Goal: Information Seeking & Learning: Understand process/instructions

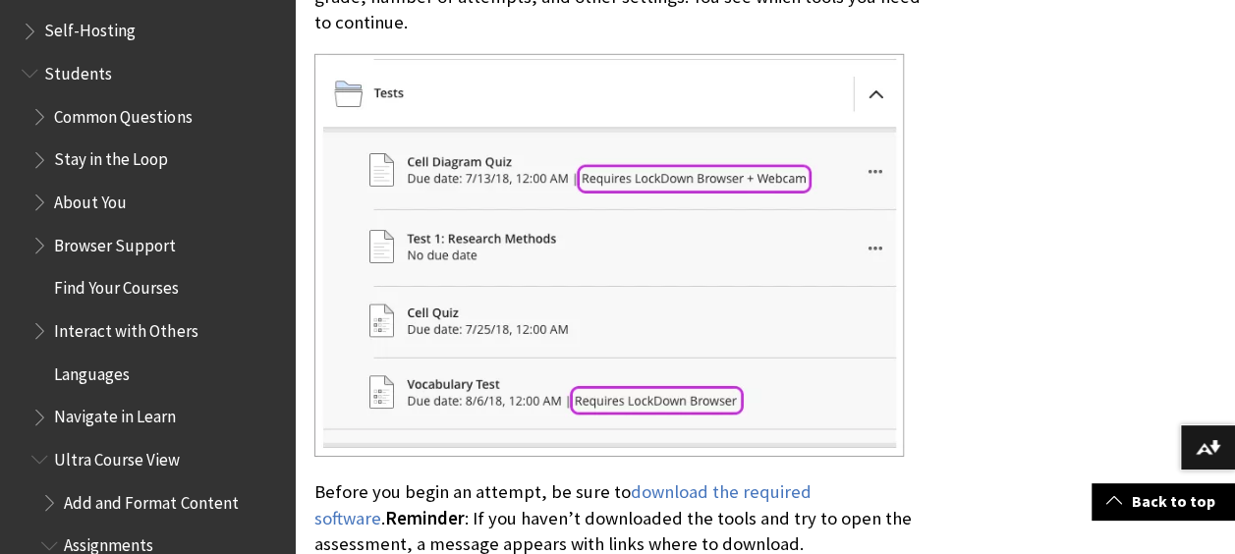
scroll to position [1860, 0]
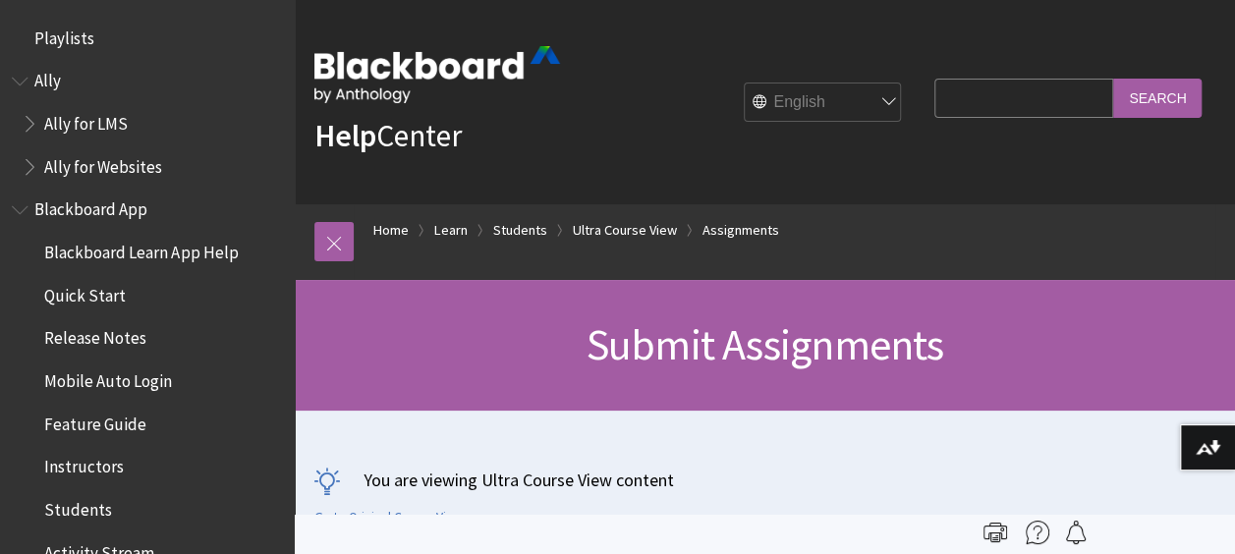
scroll to position [2711, 0]
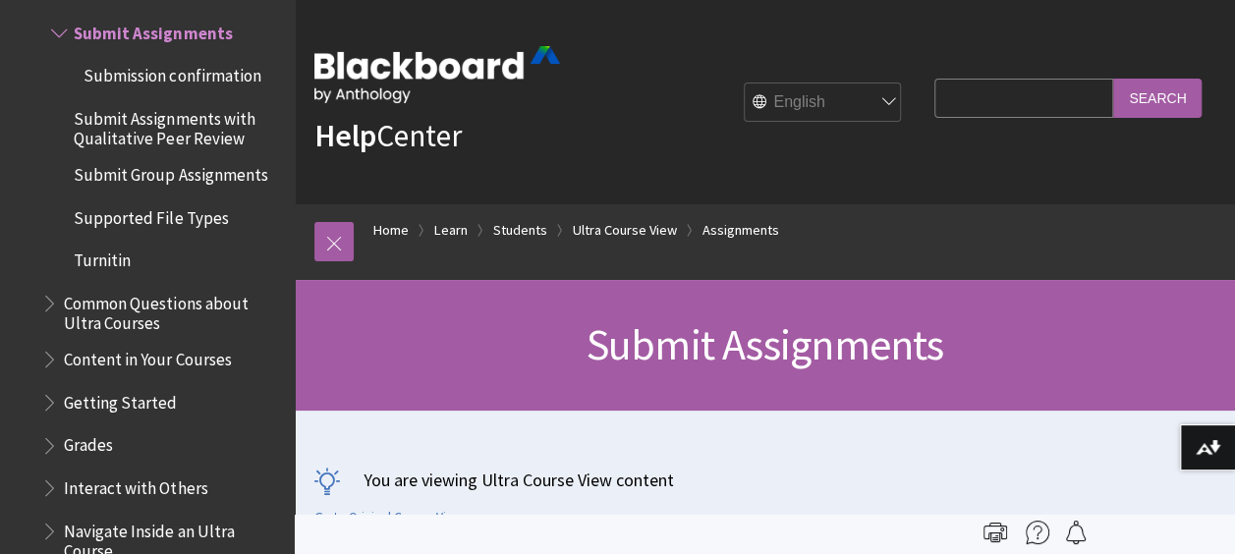
click at [180, 223] on span "Supported File Types" at bounding box center [151, 214] width 154 height 27
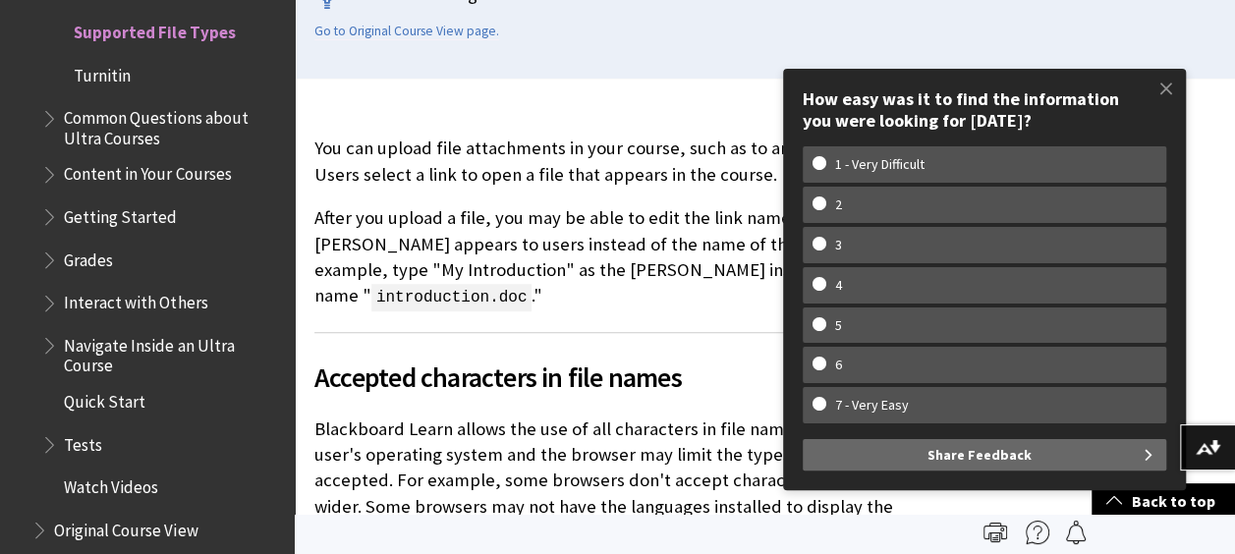
scroll to position [483, 0]
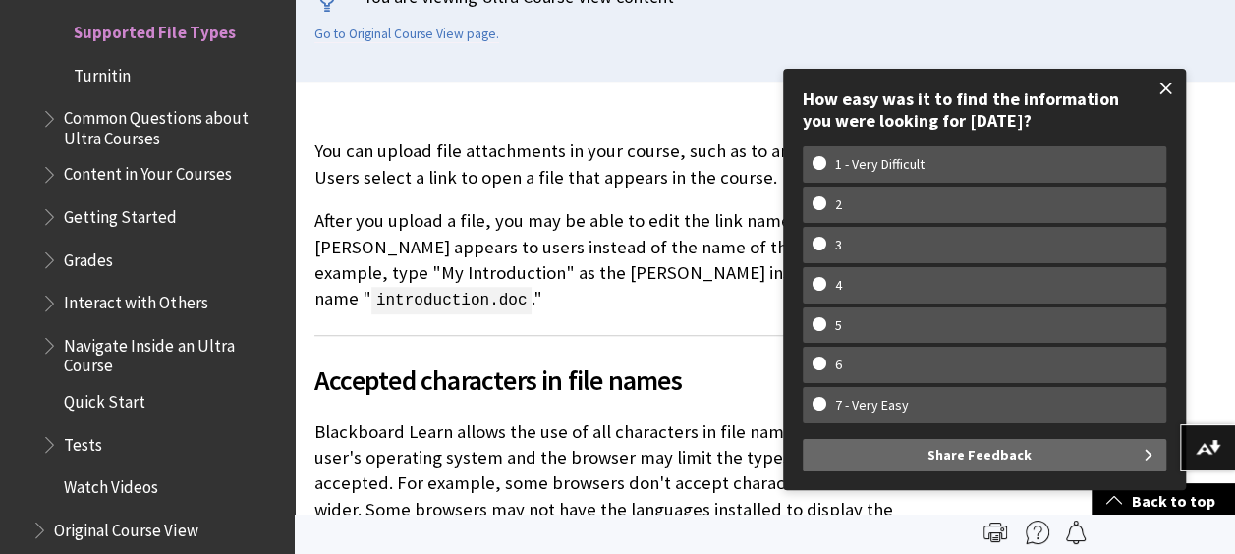
click at [1161, 93] on span at bounding box center [1166, 88] width 41 height 41
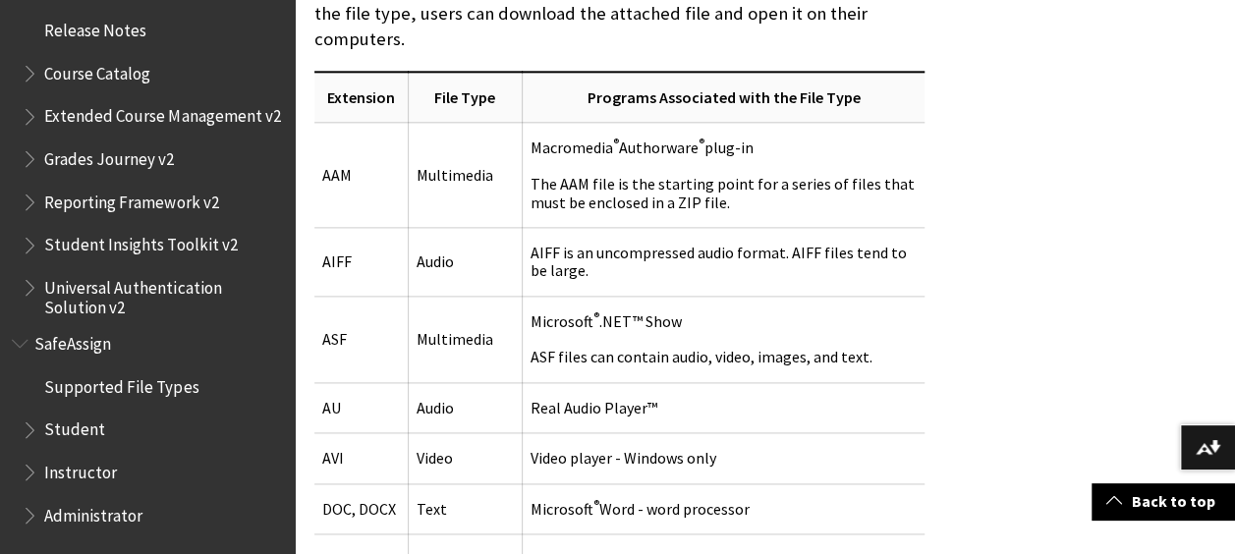
scroll to position [1191, 0]
click at [1224, 437] on button "Download alternative formats ..." at bounding box center [1207, 447] width 55 height 47
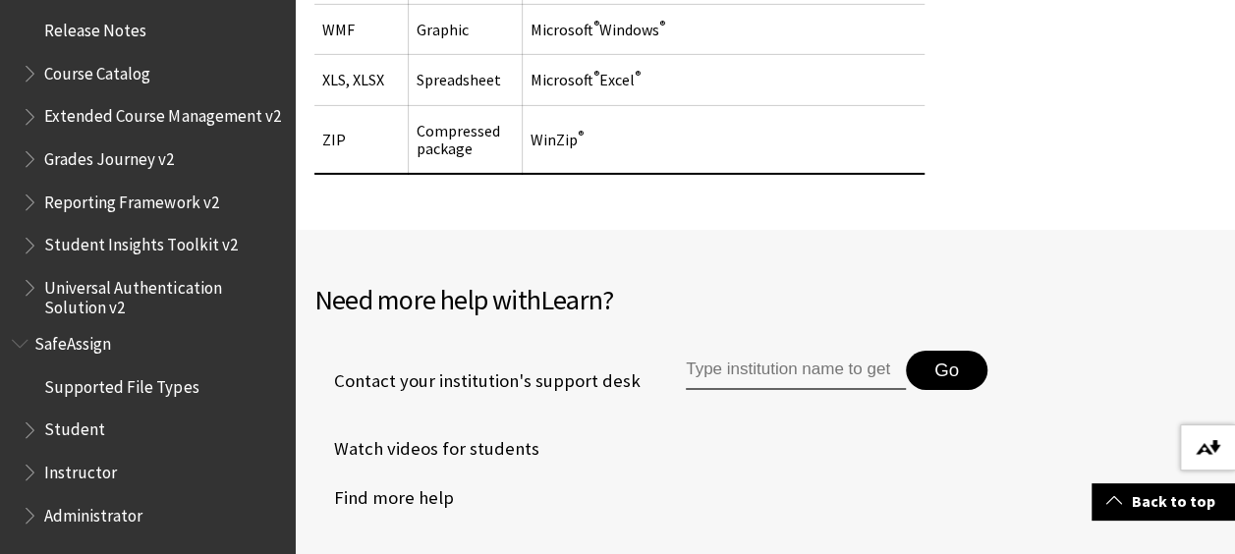
scroll to position [3190, 0]
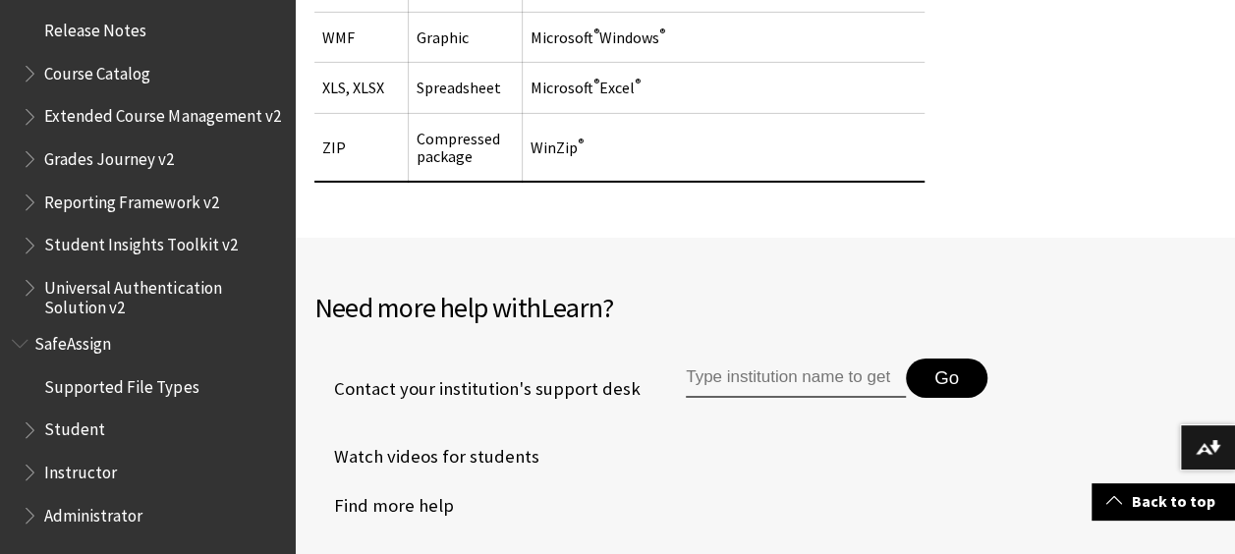
click at [770, 359] on input "Type institution name to get support" at bounding box center [796, 378] width 220 height 39
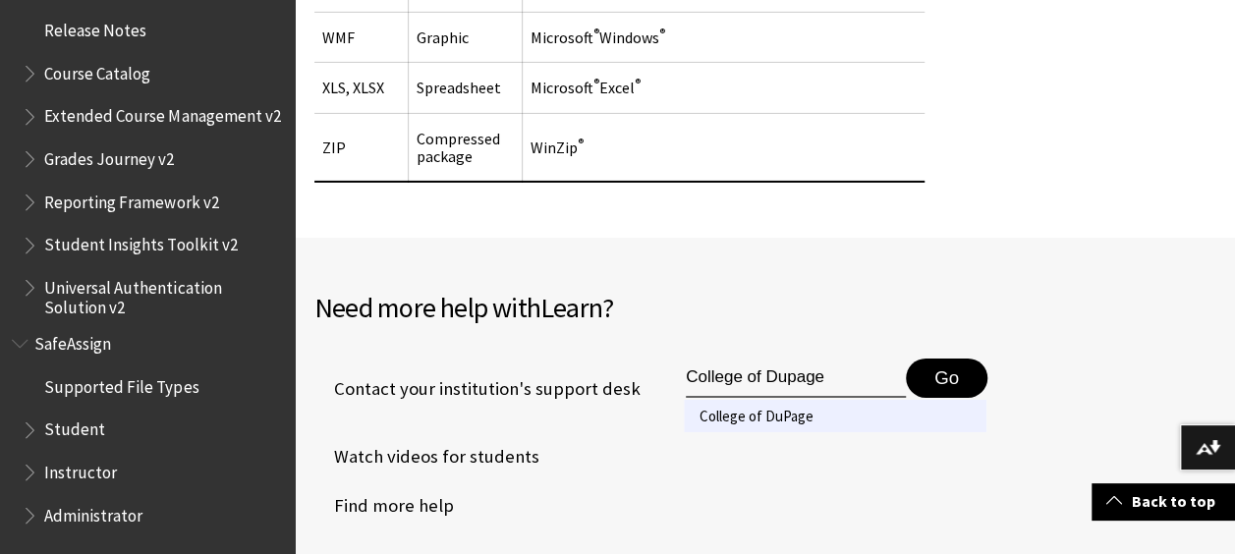
type input "College of Dupage"
click at [763, 400] on li "College of DuPage" at bounding box center [835, 416] width 303 height 32
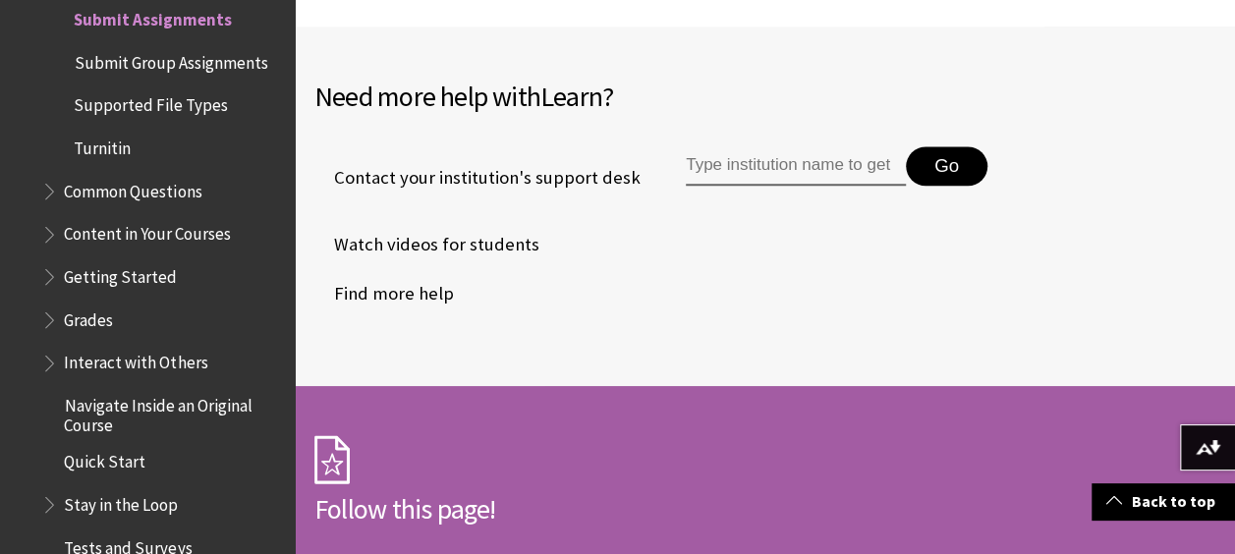
scroll to position [4883, 0]
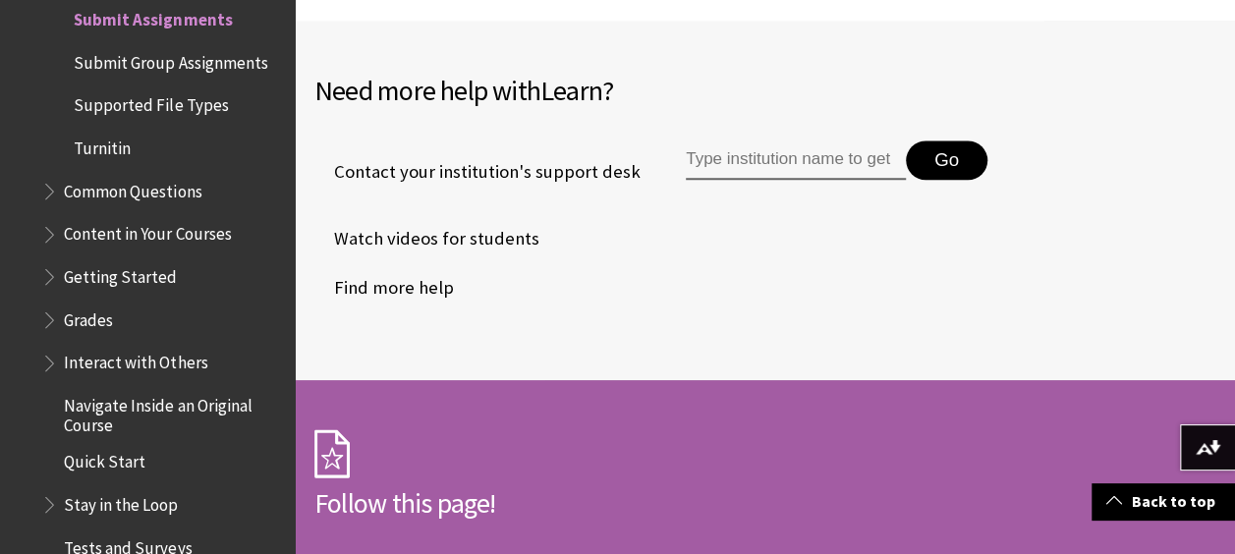
click at [185, 73] on span "Submit Group Assignments" at bounding box center [171, 59] width 194 height 27
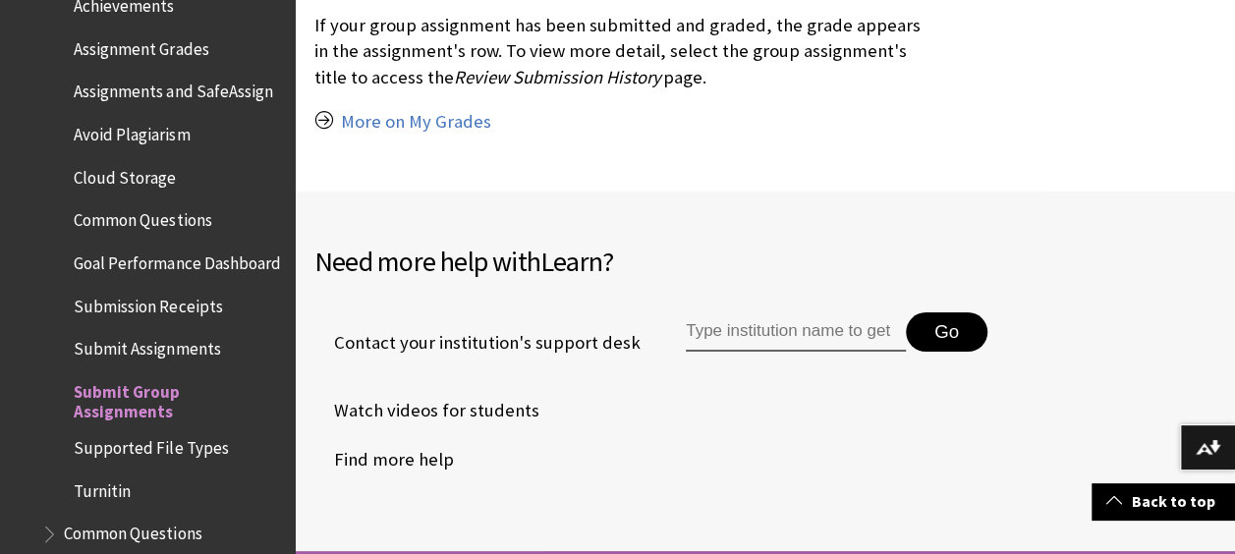
scroll to position [2476, 0]
